Goal: Navigation & Orientation: Find specific page/section

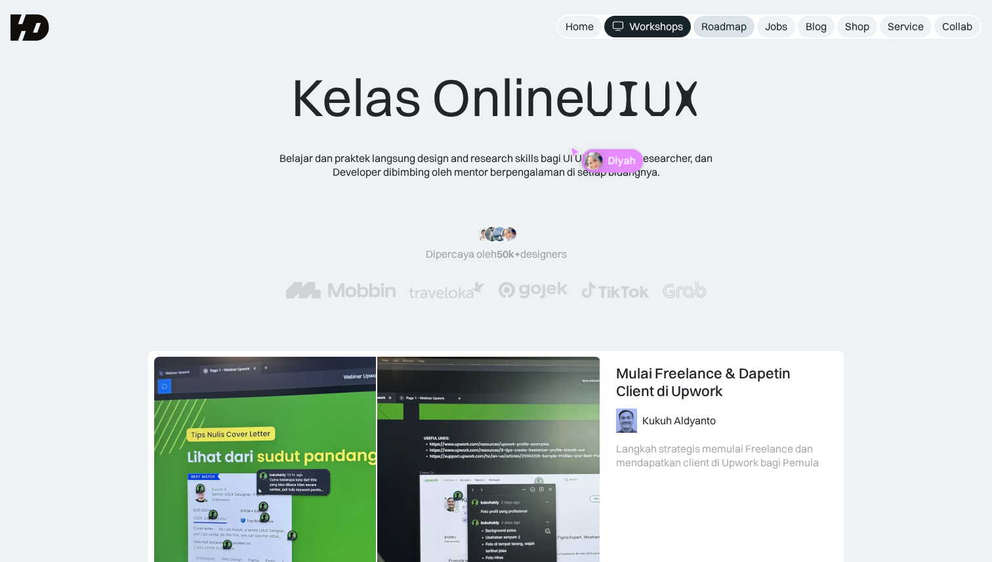
click at [738, 25] on div "Roadmap" at bounding box center [724, 27] width 45 height 14
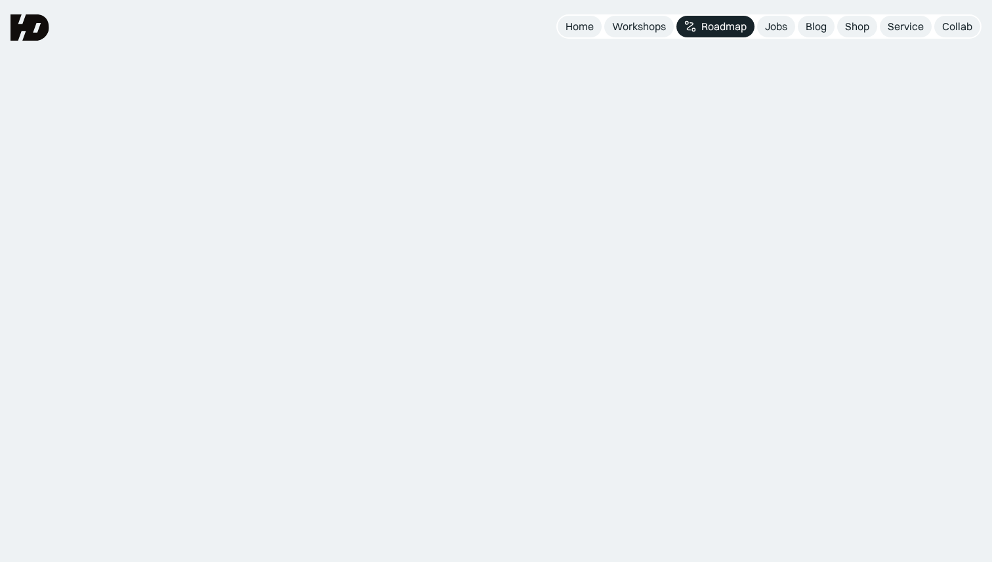
click at [778, 31] on div "Jobs" at bounding box center [776, 27] width 22 height 14
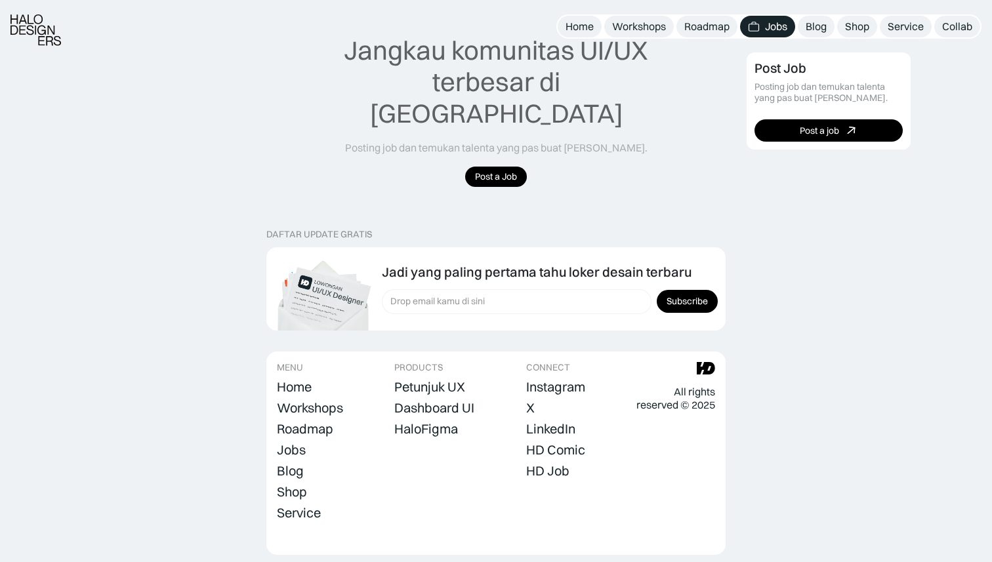
scroll to position [1281, 0]
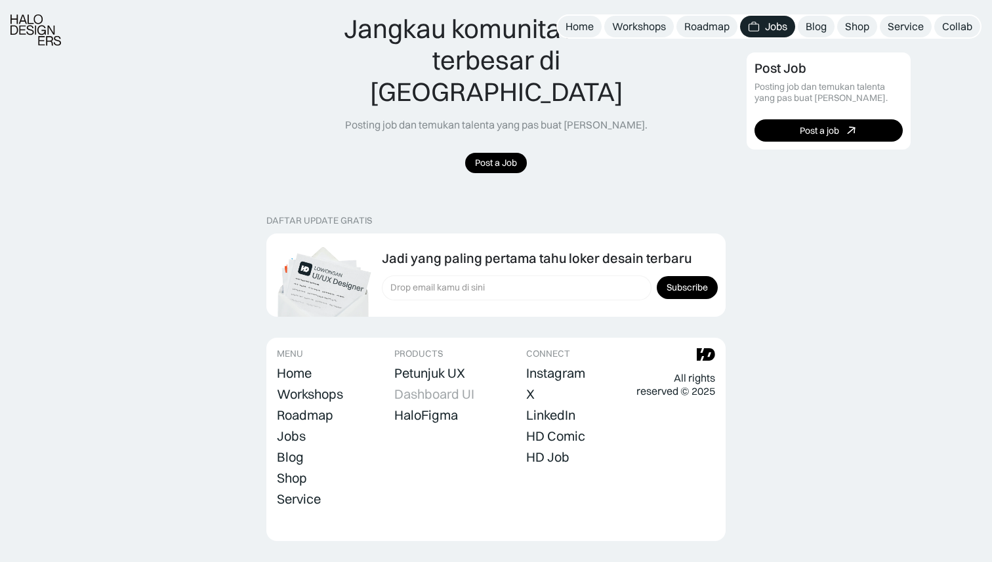
click at [422, 387] on div "Dashboard UI" at bounding box center [434, 395] width 80 height 16
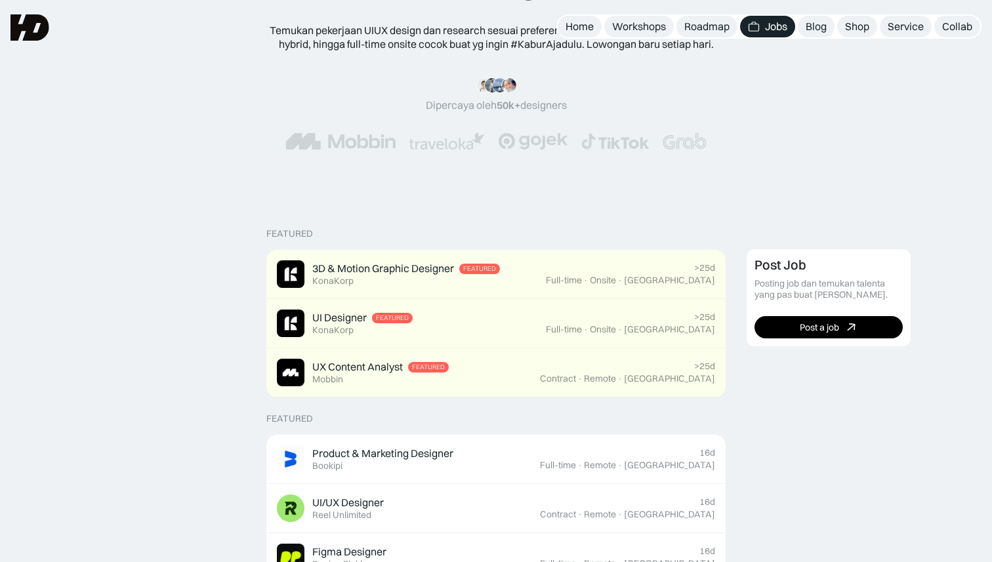
scroll to position [0, 0]
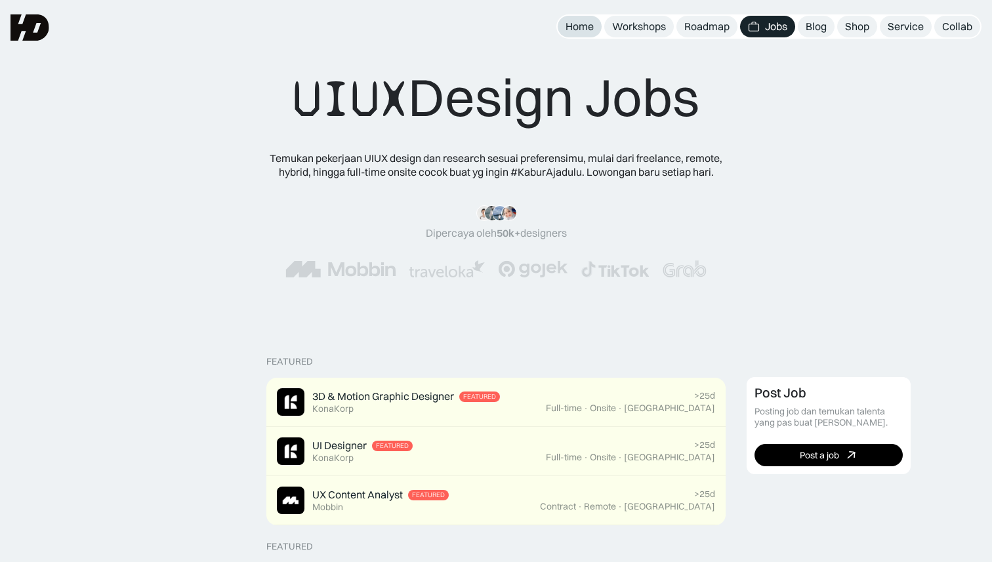
click at [576, 30] on div "Home" at bounding box center [580, 27] width 28 height 14
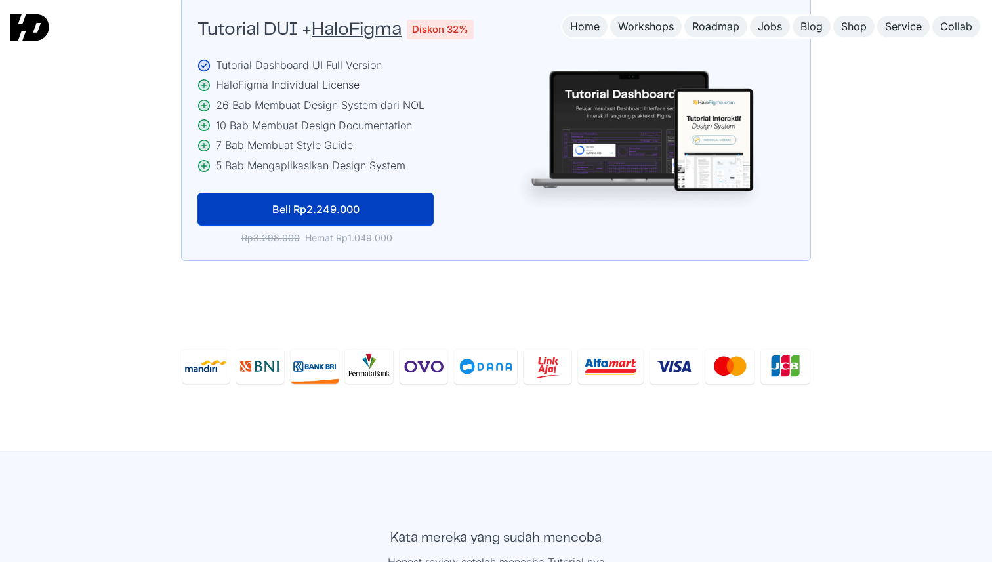
scroll to position [3102, 0]
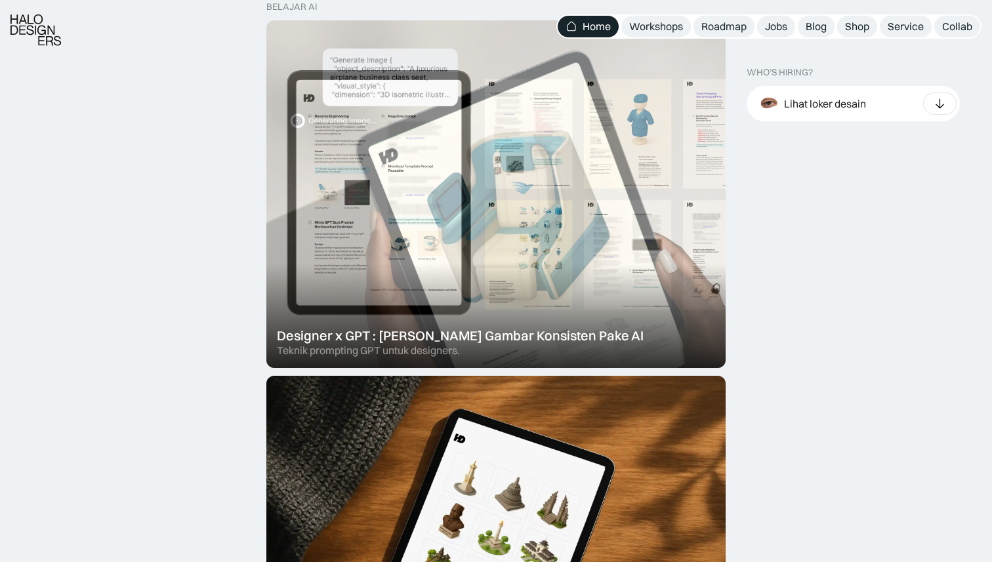
scroll to position [434, 0]
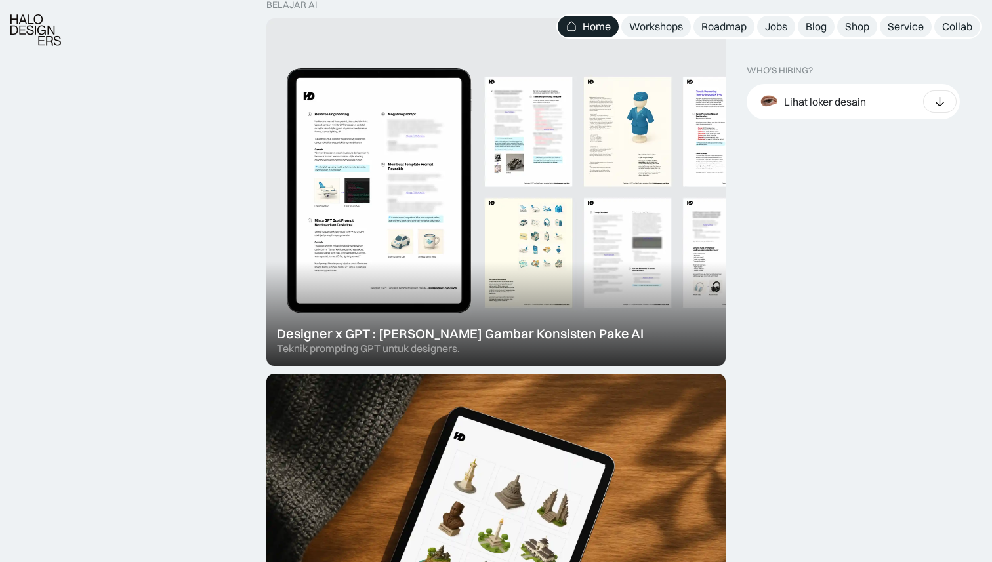
click at [555, 320] on div at bounding box center [495, 192] width 459 height 348
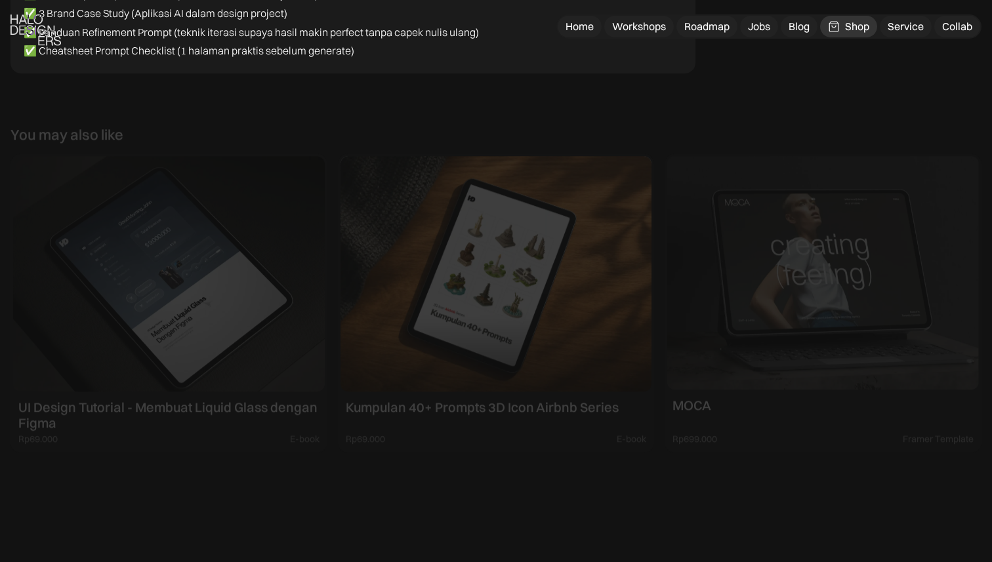
scroll to position [7031, 0]
